Goal: Check status: Check status

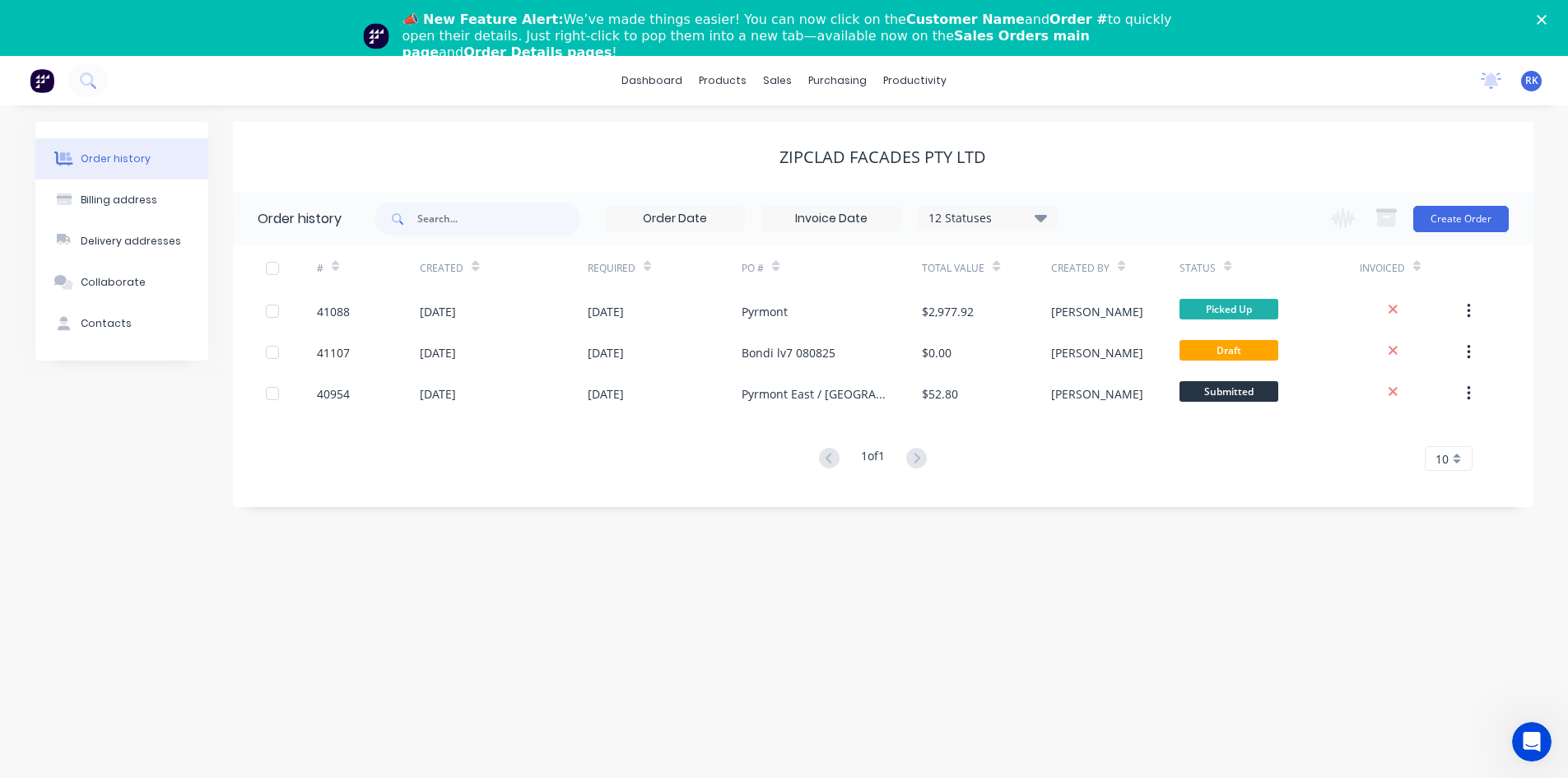
click at [1547, 21] on icon "Close" at bounding box center [1541, 20] width 10 height 10
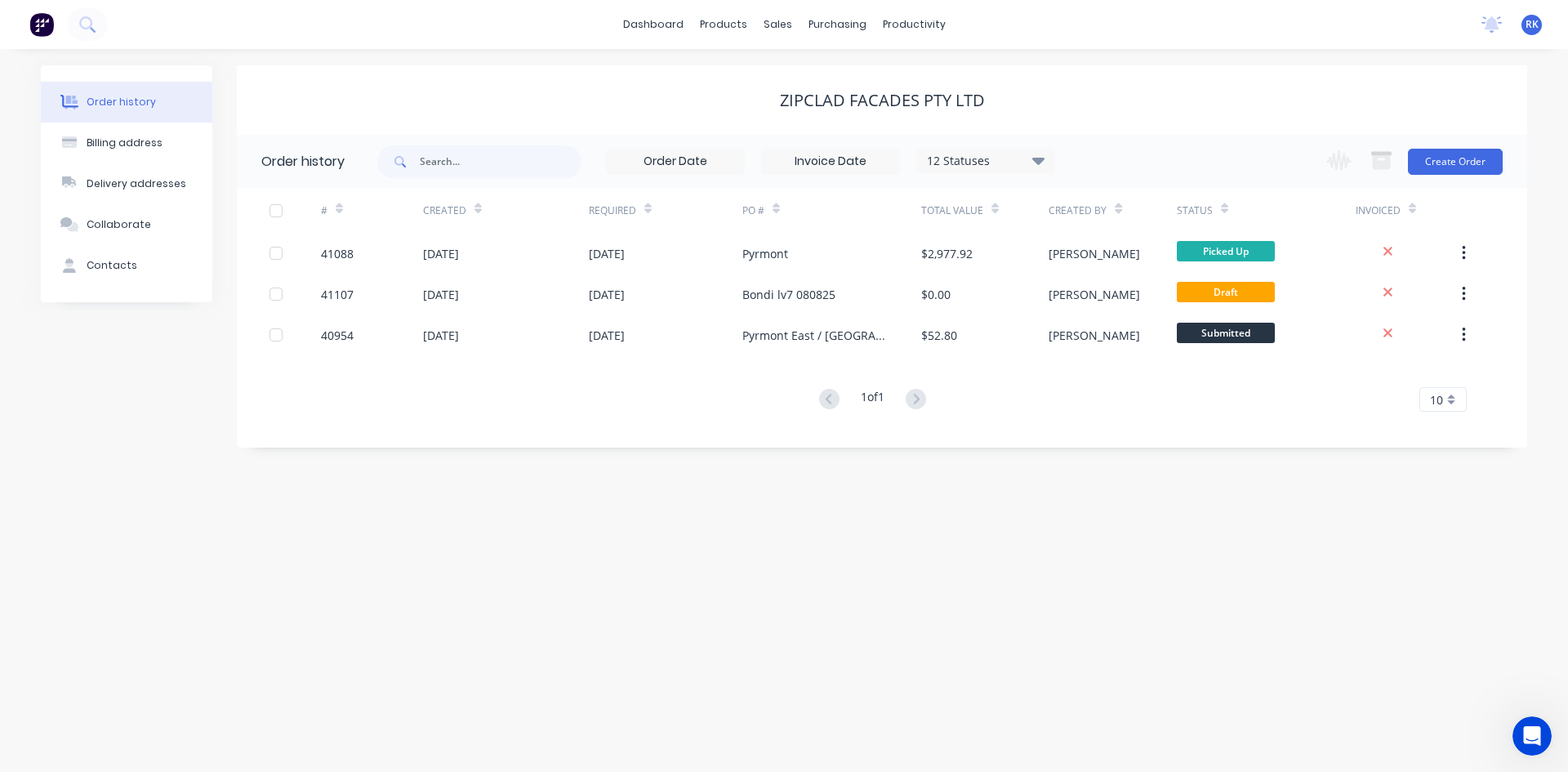
click at [1331, 38] on div "dashboard products sales purchasing productivity dashboard products Product Cat…" at bounding box center [784, 25] width 1568 height 49
click at [1491, 26] on icon at bounding box center [1492, 23] width 15 height 13
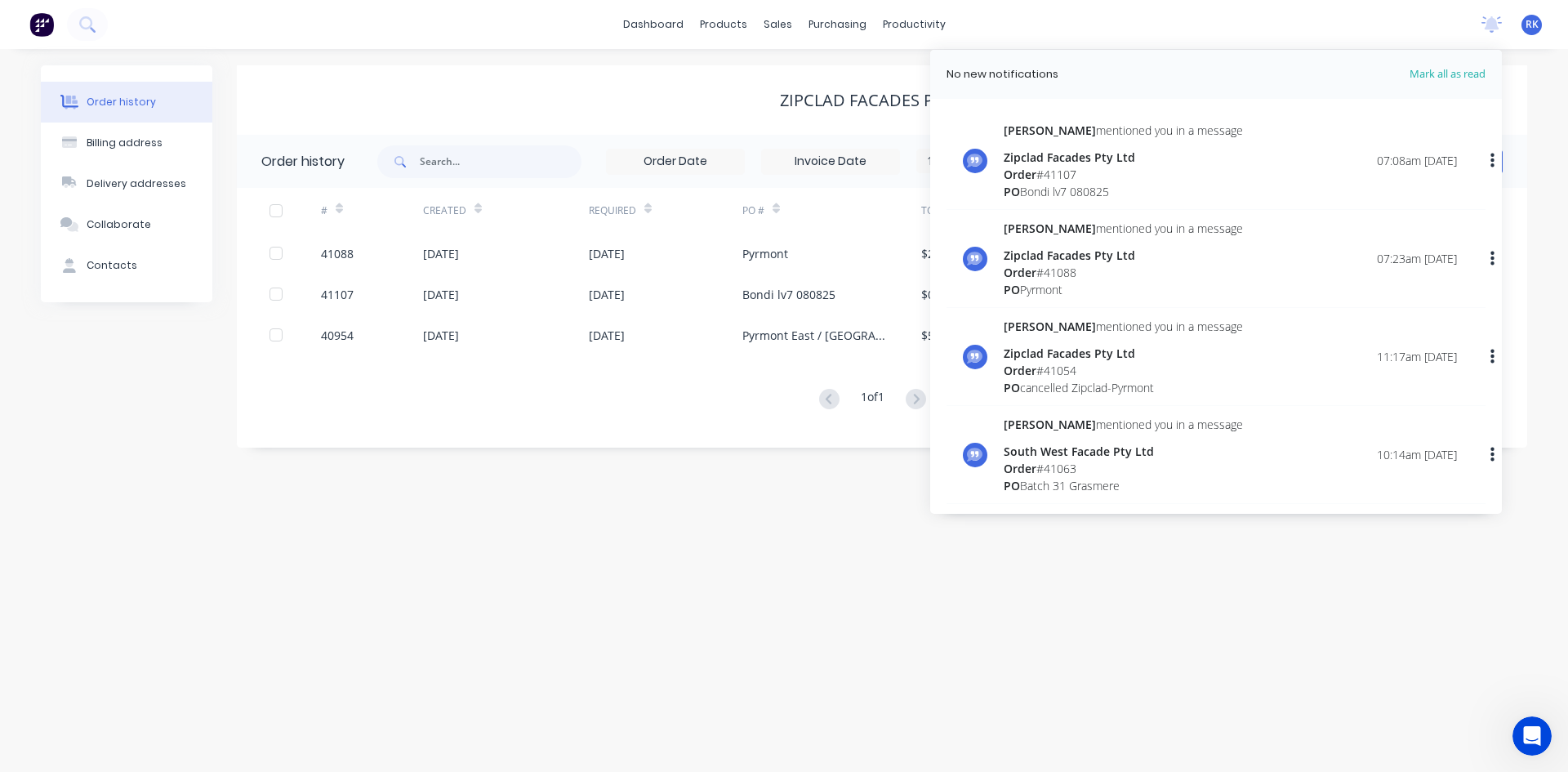
click at [1119, 180] on div "Order # 41107" at bounding box center [1123, 174] width 239 height 17
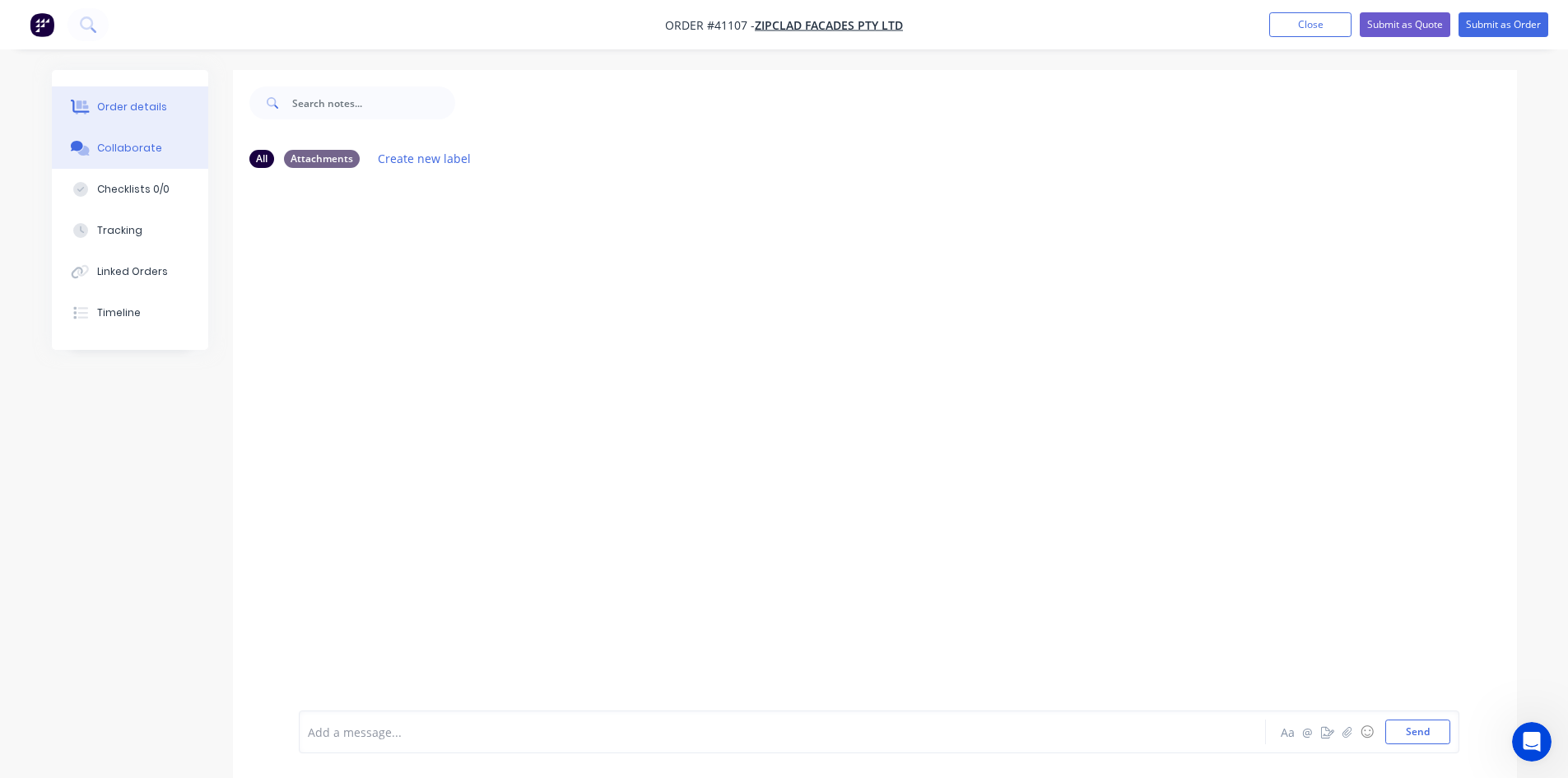
click at [166, 94] on button "Order details" at bounding box center [130, 107] width 157 height 41
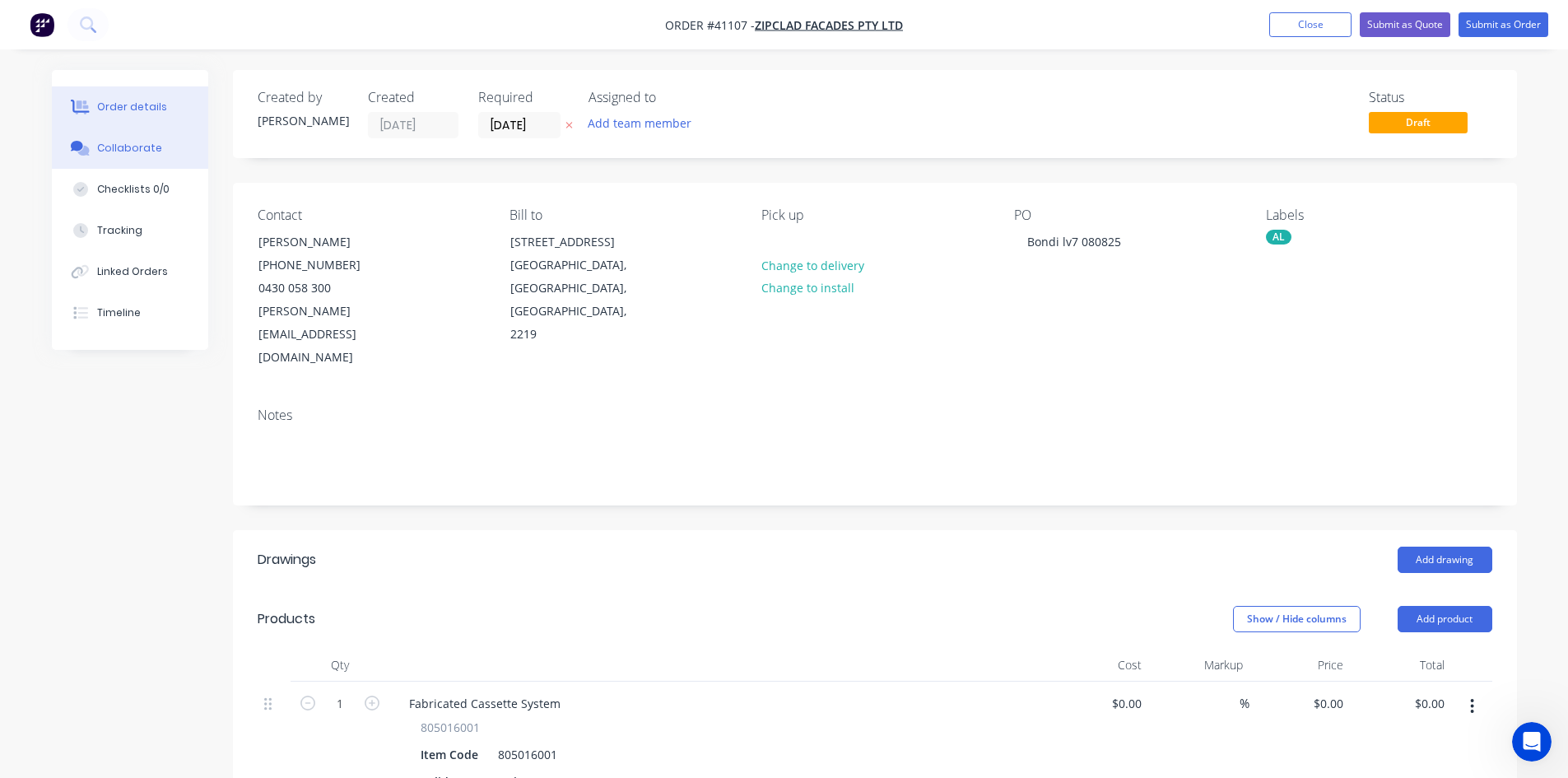
click at [162, 155] on button "Collaborate" at bounding box center [130, 148] width 157 height 41
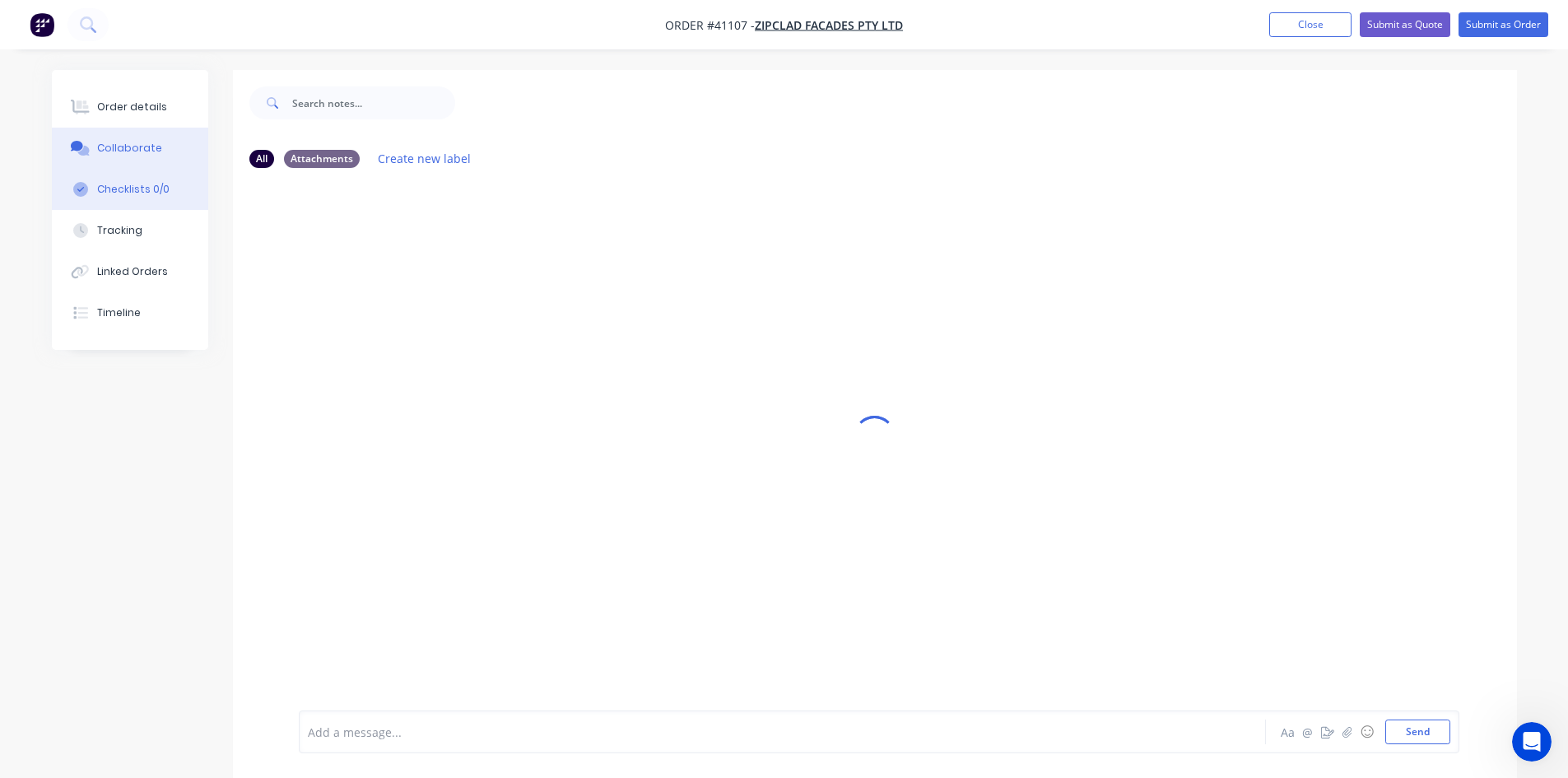
click at [155, 190] on div "Checklists 0/0" at bounding box center [133, 189] width 72 height 15
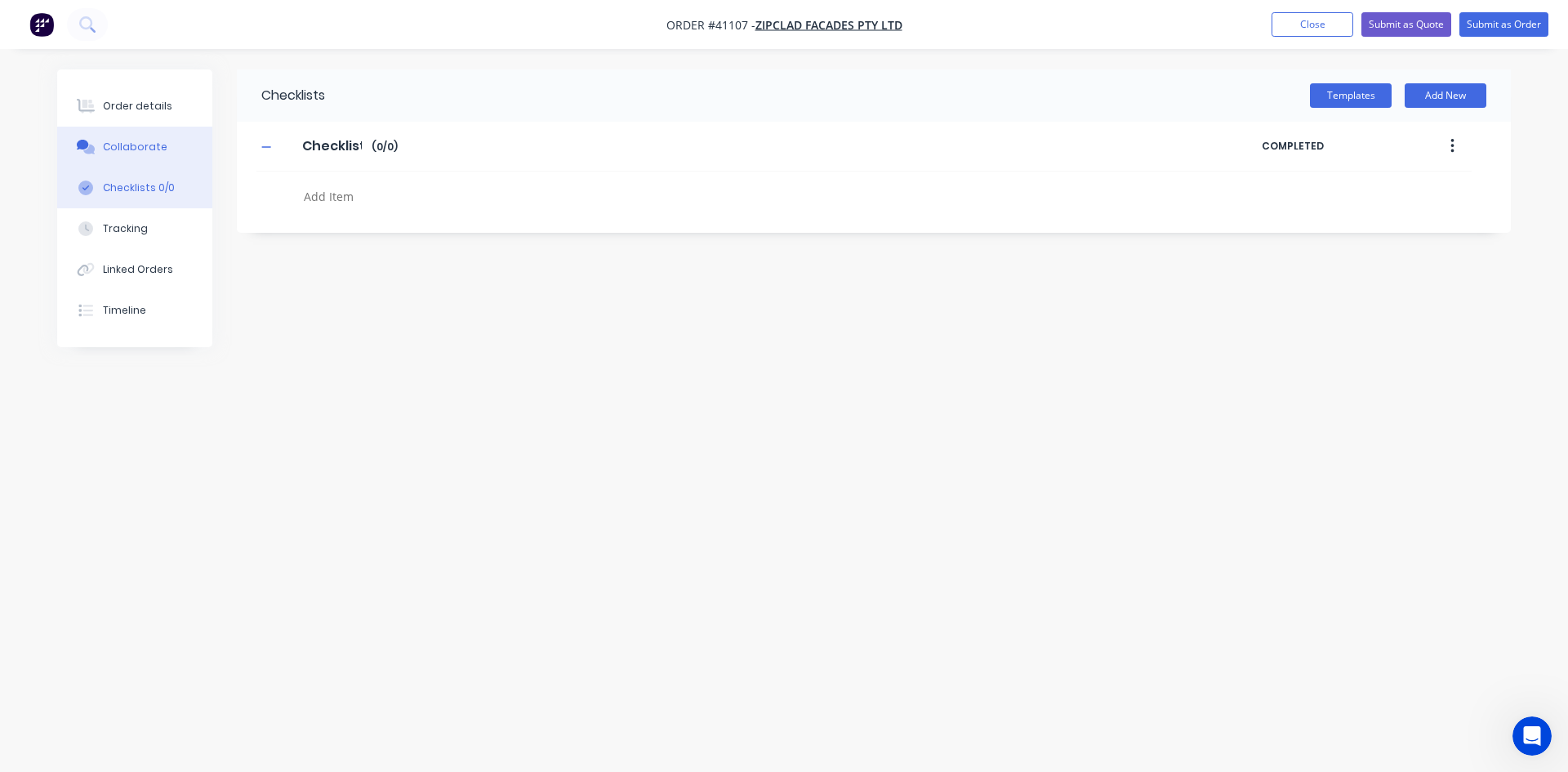
click at [148, 141] on div "Collaborate" at bounding box center [135, 147] width 64 height 15
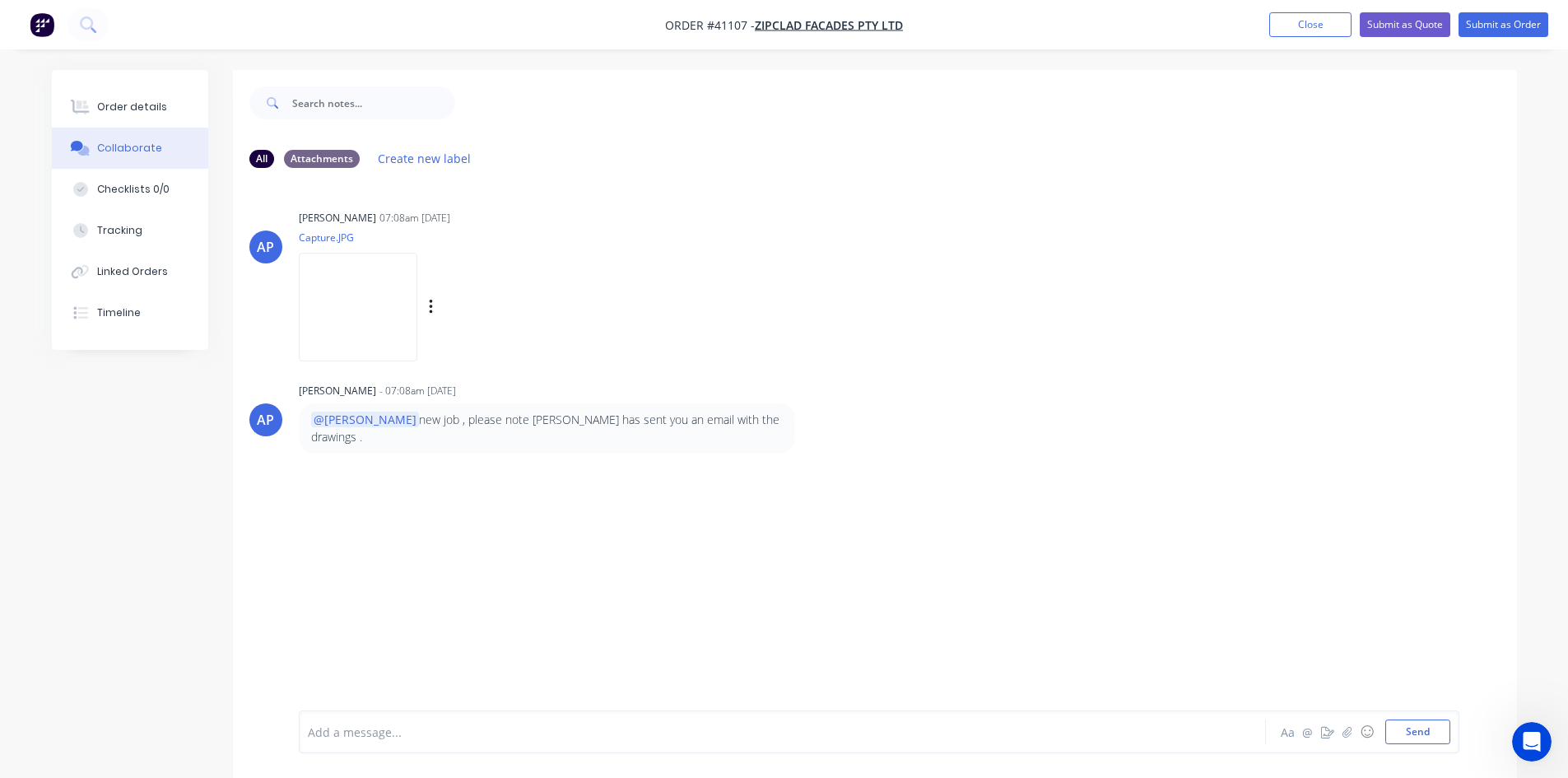
click at [376, 314] on img at bounding box center [358, 306] width 118 height 108
click at [1326, 30] on button "Close" at bounding box center [1310, 25] width 83 height 25
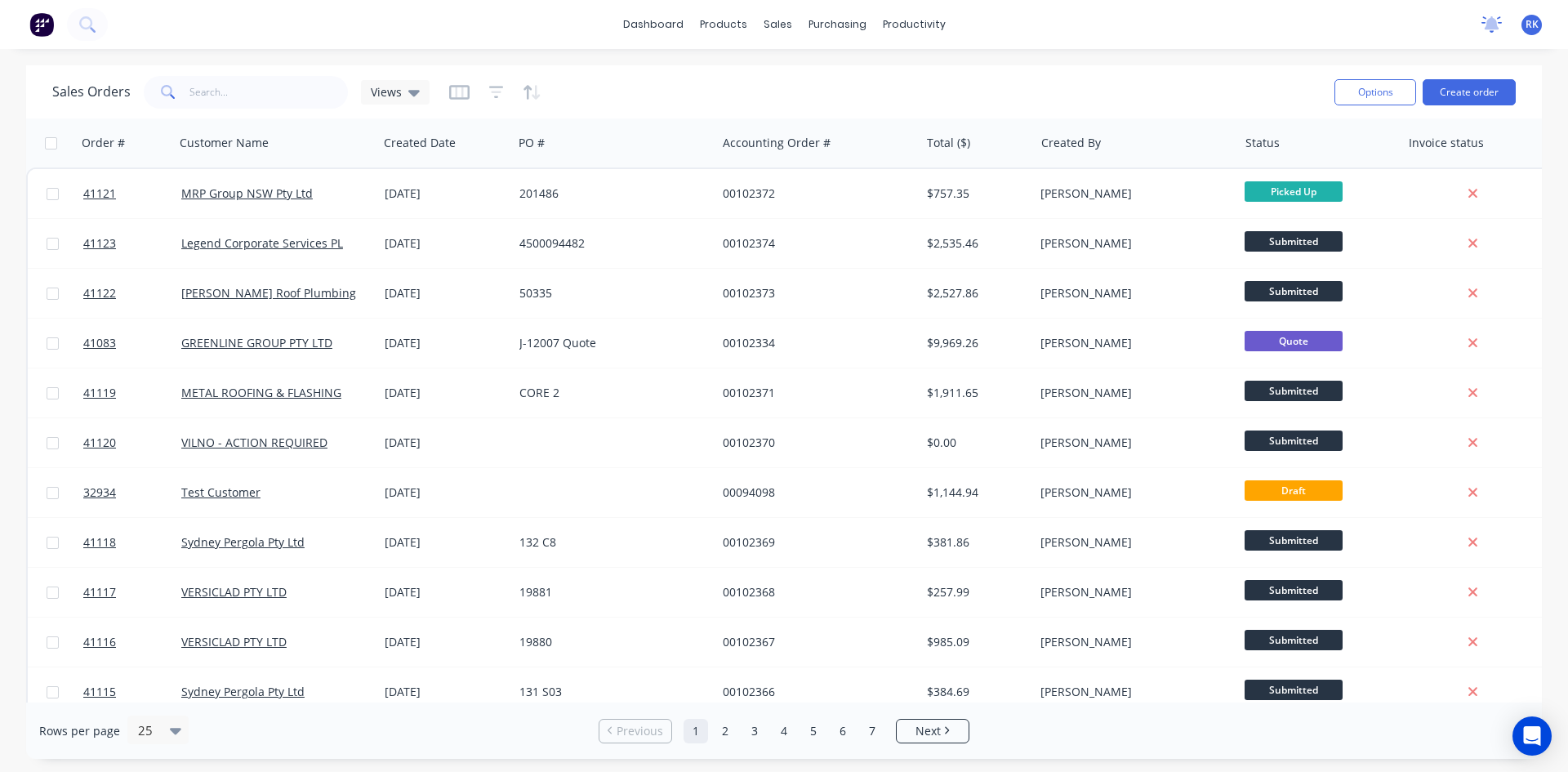
click at [1487, 24] on icon at bounding box center [1491, 25] width 20 height 17
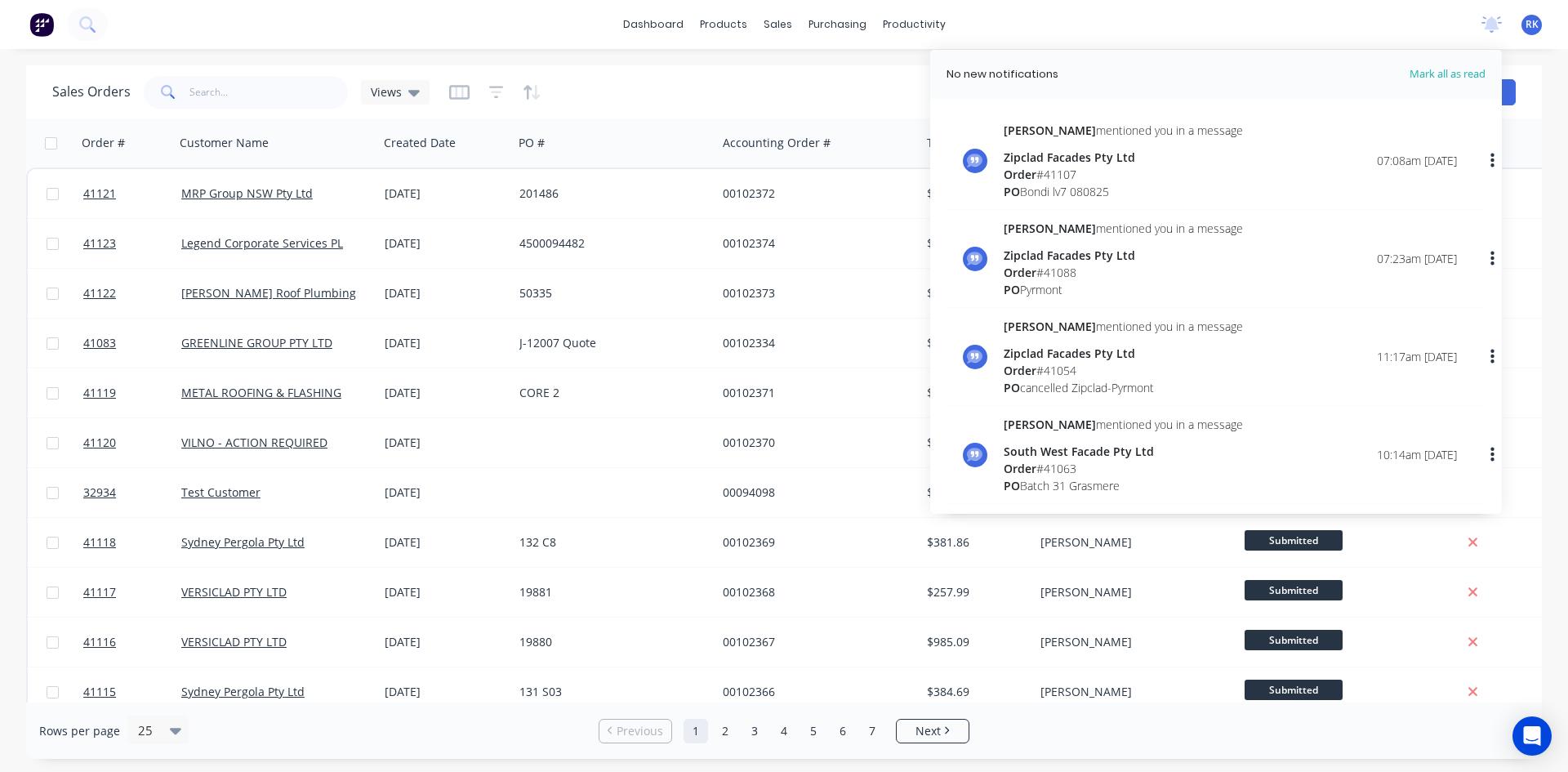
click at [1148, 170] on div "Order # 41107" at bounding box center [1123, 174] width 239 height 17
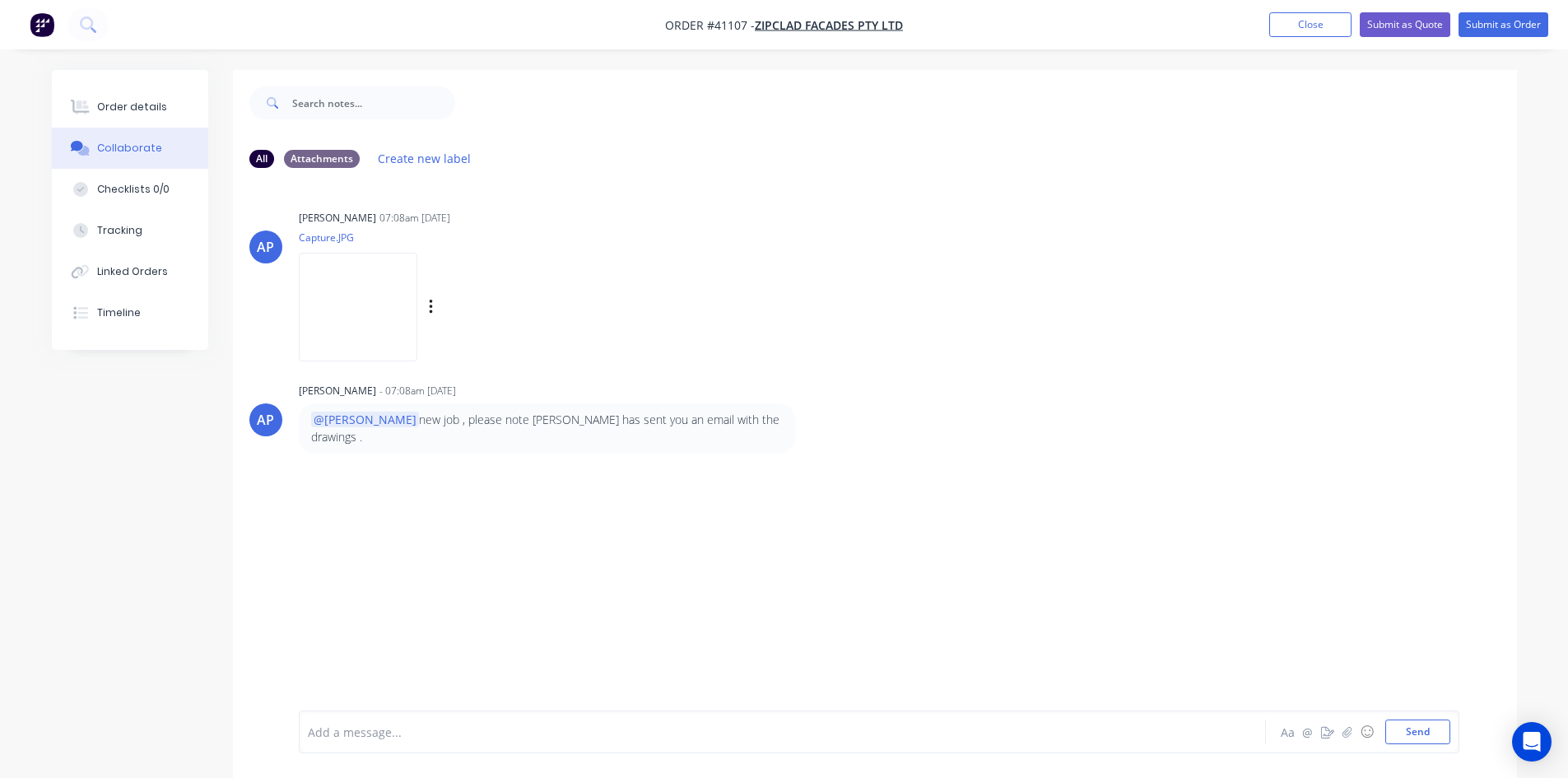
click at [372, 302] on img at bounding box center [358, 306] width 118 height 108
